Goal: Information Seeking & Learning: Learn about a topic

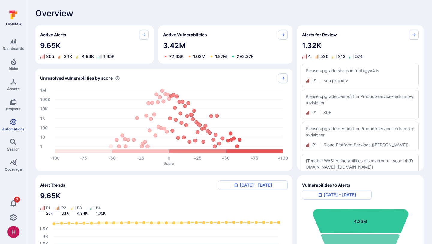
click at [14, 119] on icon "Automations" at bounding box center [13, 121] width 7 height 7
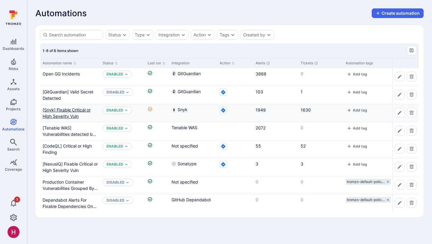
click at [79, 108] on Vuln"] "[Snyk] Fixable Critical or High Severity Vuln" at bounding box center [67, 112] width 48 height 11
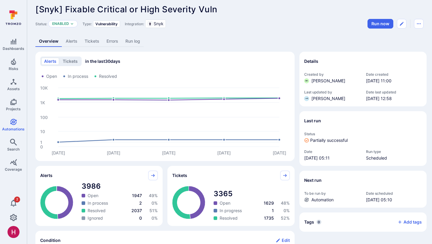
scroll to position [6, 0]
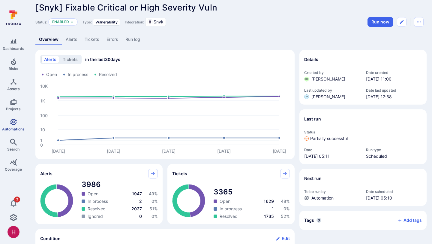
click at [4, 121] on link "Automations" at bounding box center [13, 125] width 27 height 18
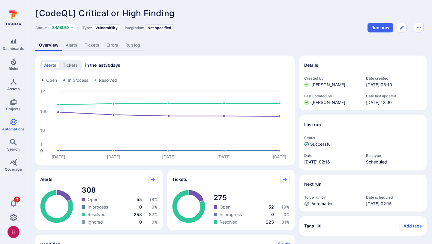
click at [72, 49] on link "Alerts" at bounding box center [71, 45] width 19 height 11
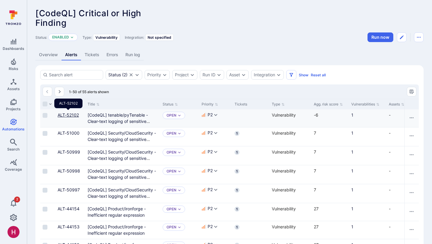
click at [75, 116] on link "ALT-52102" at bounding box center [68, 114] width 21 height 5
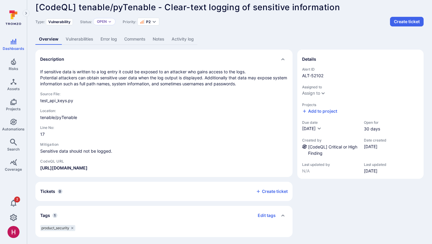
scroll to position [6, 0]
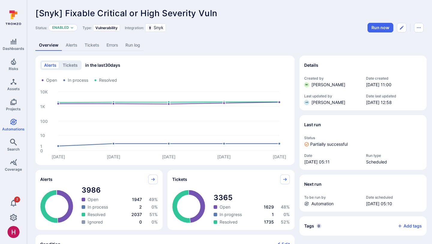
click at [72, 44] on link "Alerts" at bounding box center [71, 45] width 19 height 11
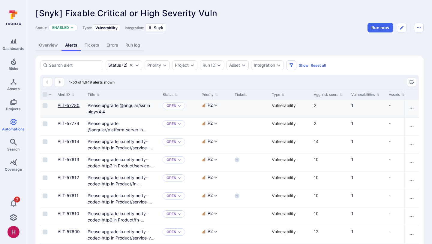
click at [65, 106] on link "ALT-57780" at bounding box center [69, 105] width 22 height 5
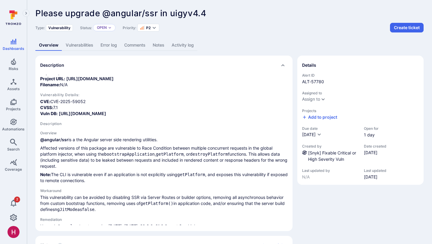
scroll to position [54, 0]
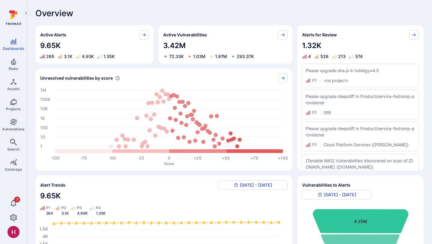
click at [263, 11] on div "Overview" at bounding box center [229, 13] width 388 height 10
